Goal: Information Seeking & Learning: Learn about a topic

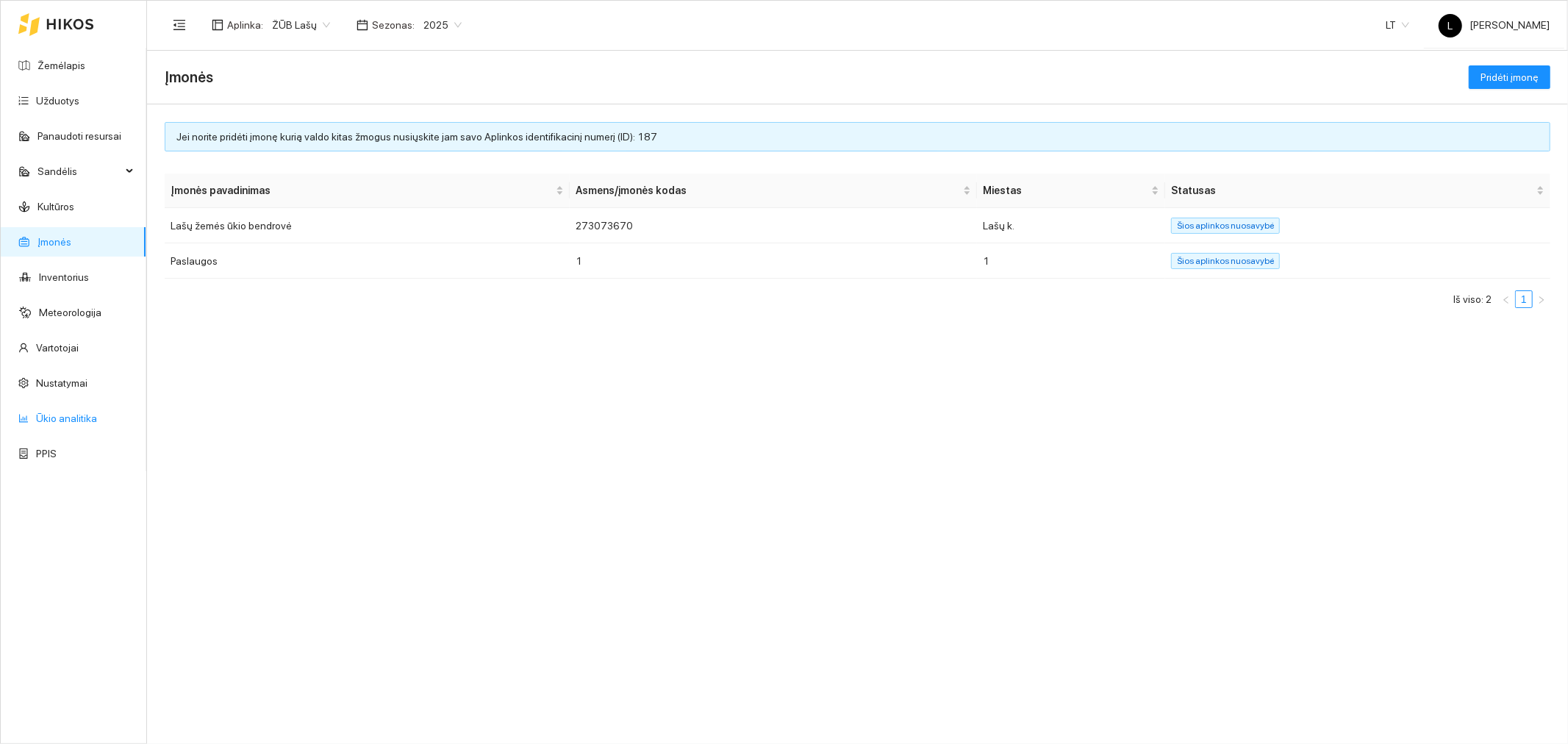
click at [85, 417] on link "Ūkio analitika" at bounding box center [67, 418] width 61 height 12
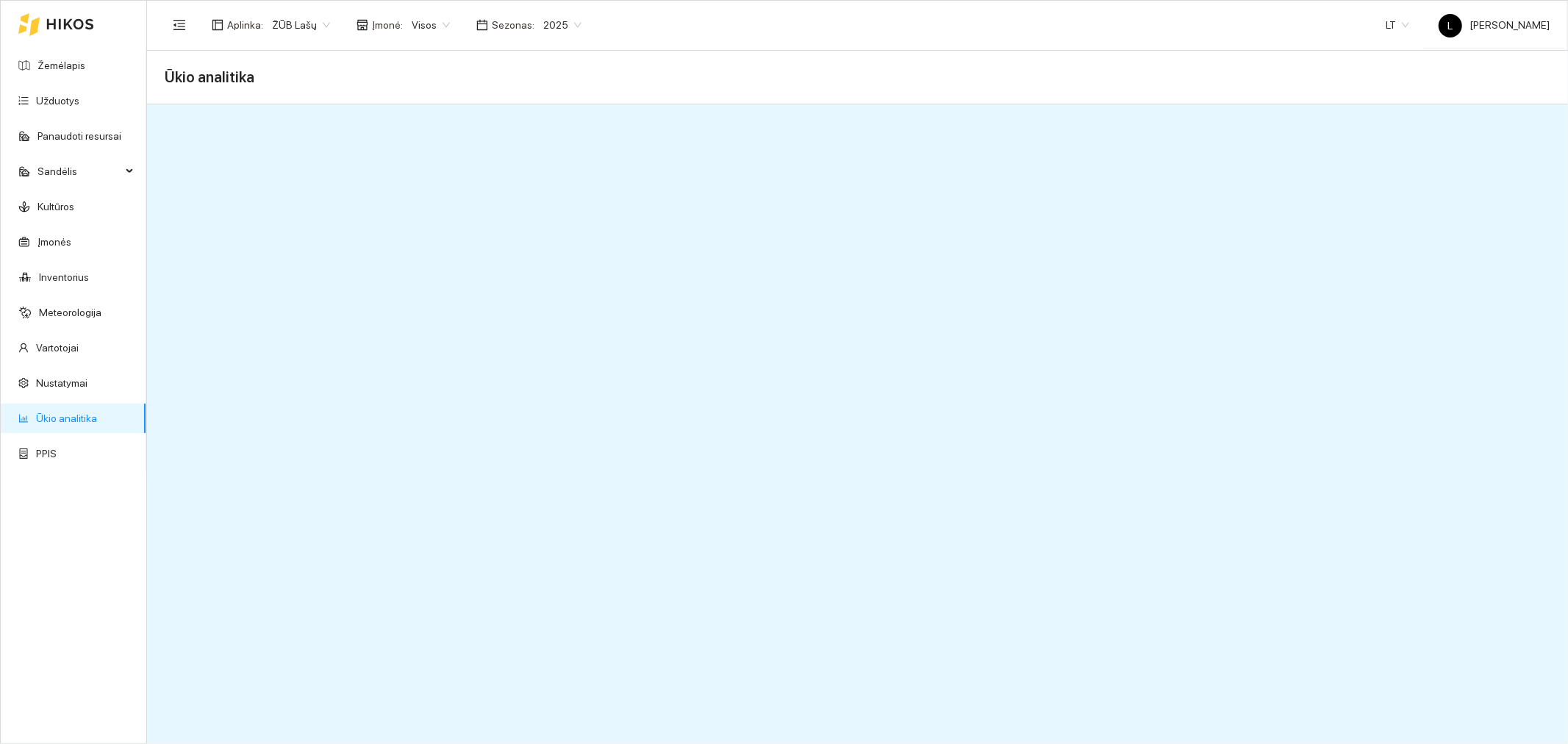
click at [89, 416] on link "Ūkio analitika" at bounding box center [67, 418] width 61 height 12
click at [246, 82] on span "Ūkio analitika" at bounding box center [209, 77] width 89 height 23
click at [224, 82] on span "Ūkio analitika" at bounding box center [209, 77] width 89 height 23
click at [47, 419] on link "Ūkio analitika" at bounding box center [67, 418] width 61 height 12
click at [68, 417] on link "Ūkio analitika" at bounding box center [67, 418] width 61 height 12
